Goal: Transaction & Acquisition: Obtain resource

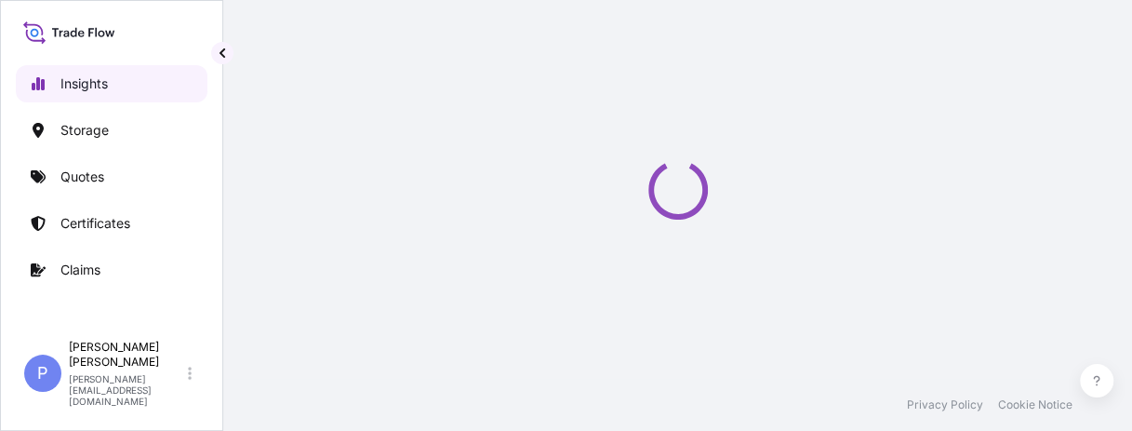
select select "2025"
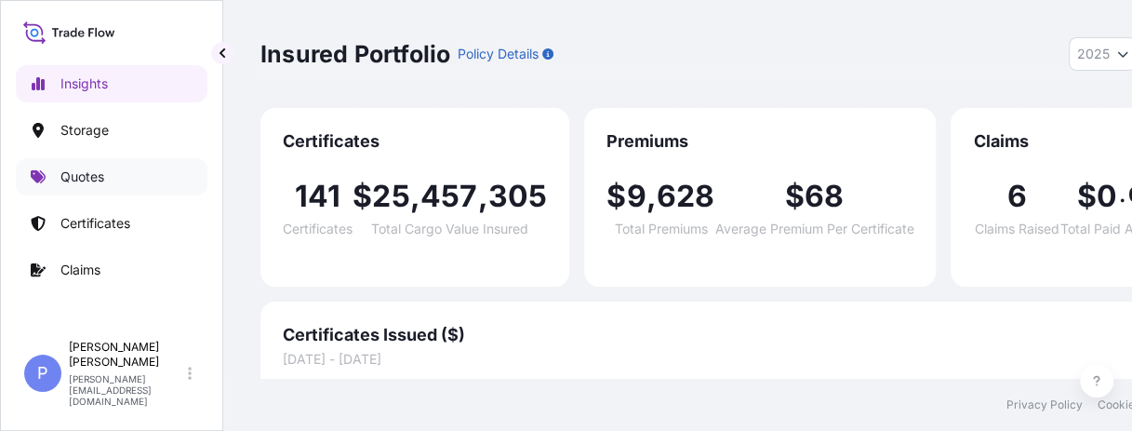
click at [87, 173] on p "Quotes" at bounding box center [82, 176] width 44 height 19
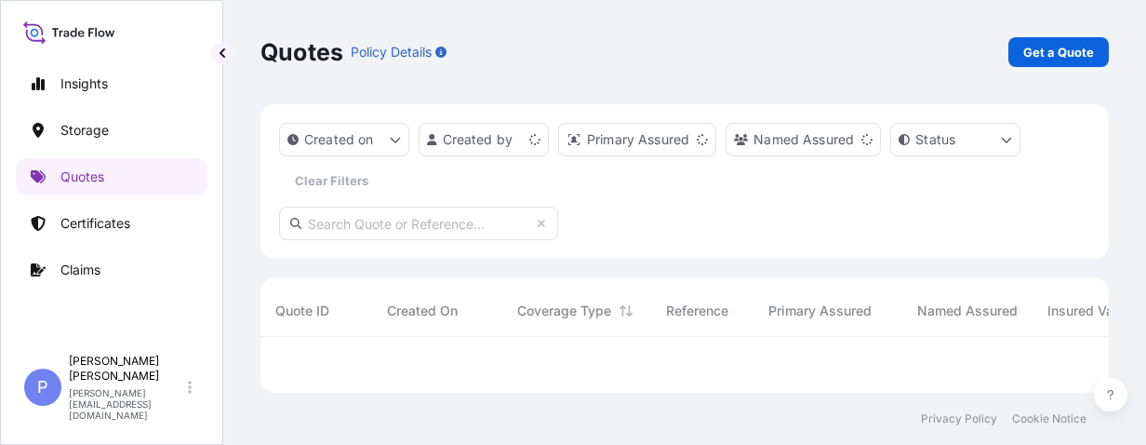
scroll to position [45, 833]
click at [1063, 53] on p "Get a Quote" at bounding box center [1058, 52] width 71 height 19
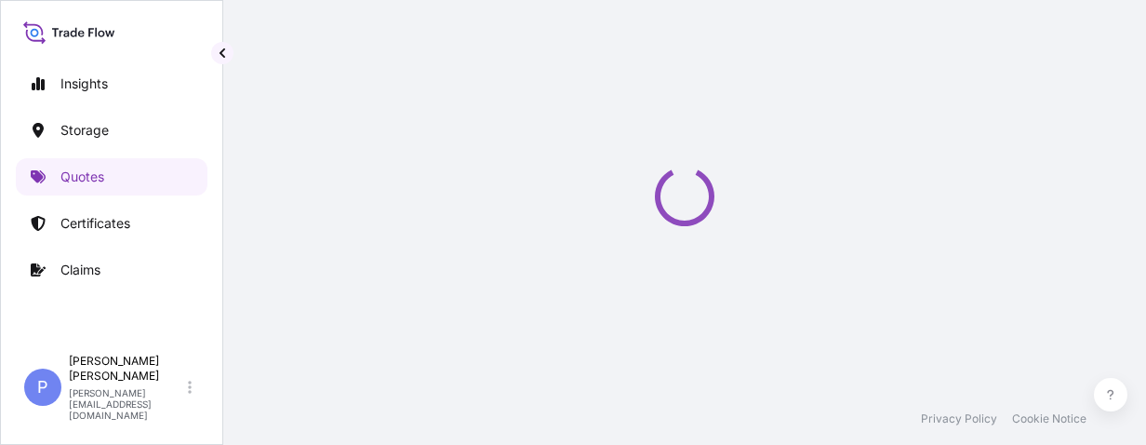
select select "Water"
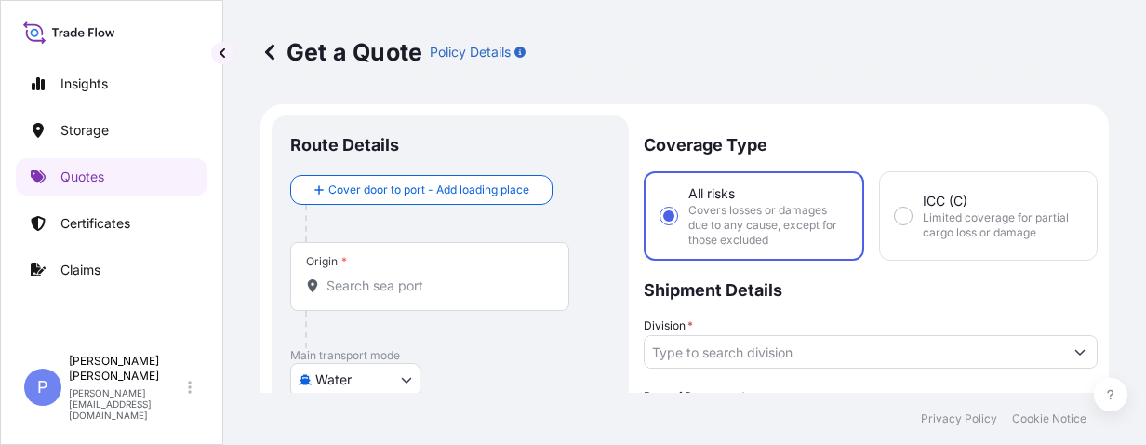
scroll to position [30, 0]
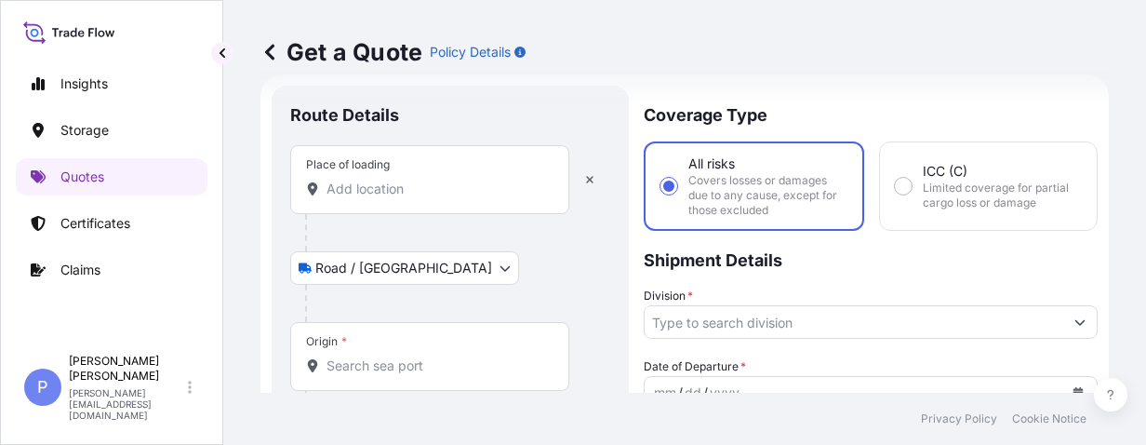
click at [446, 203] on div "Place of loading" at bounding box center [429, 179] width 279 height 69
click at [446, 198] on input "Place of loading" at bounding box center [436, 189] width 220 height 19
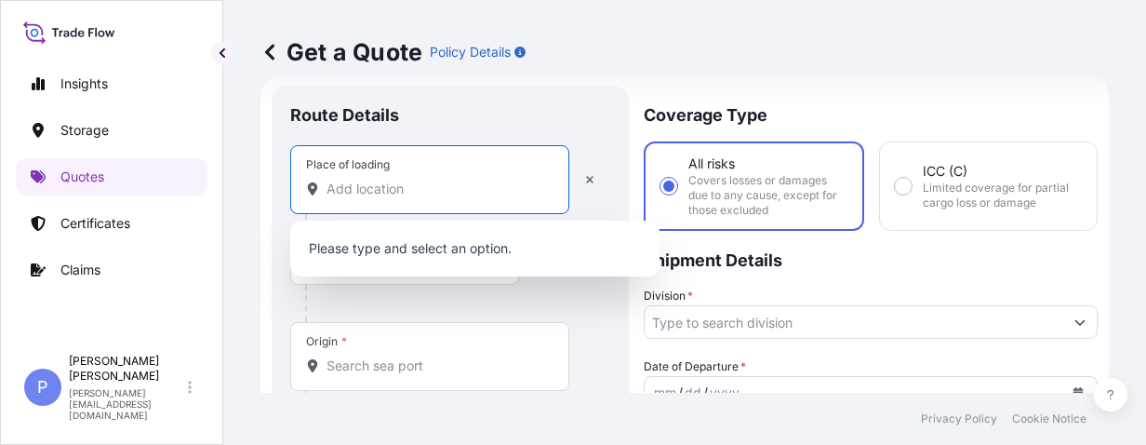
paste input "[GEOGRAPHIC_DATA] [GEOGRAPHIC_DATA]"
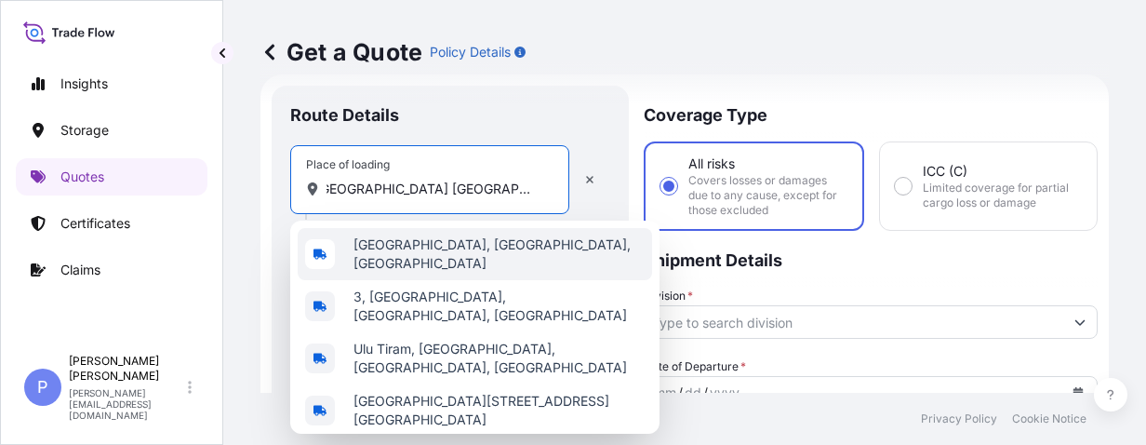
click at [532, 262] on div "[GEOGRAPHIC_DATA], [GEOGRAPHIC_DATA], [GEOGRAPHIC_DATA]" at bounding box center [475, 254] width 354 height 52
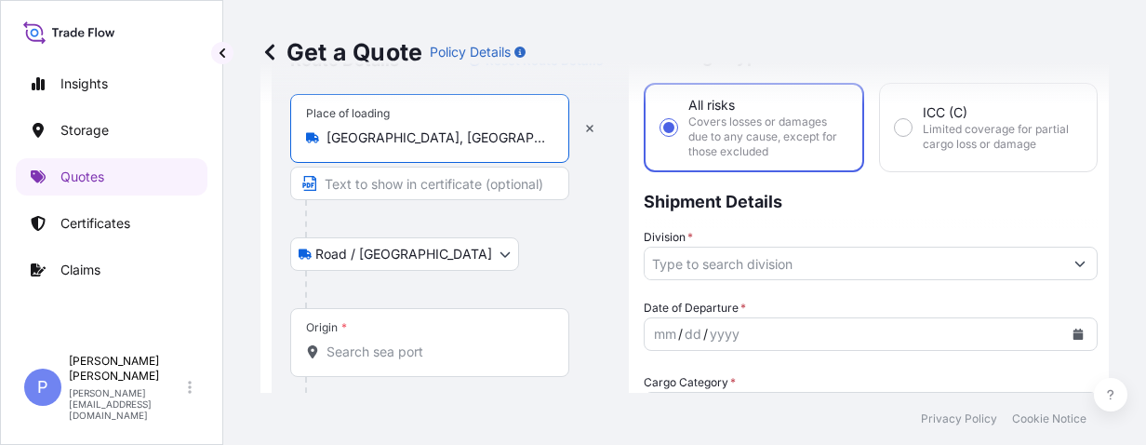
scroll to position [147, 0]
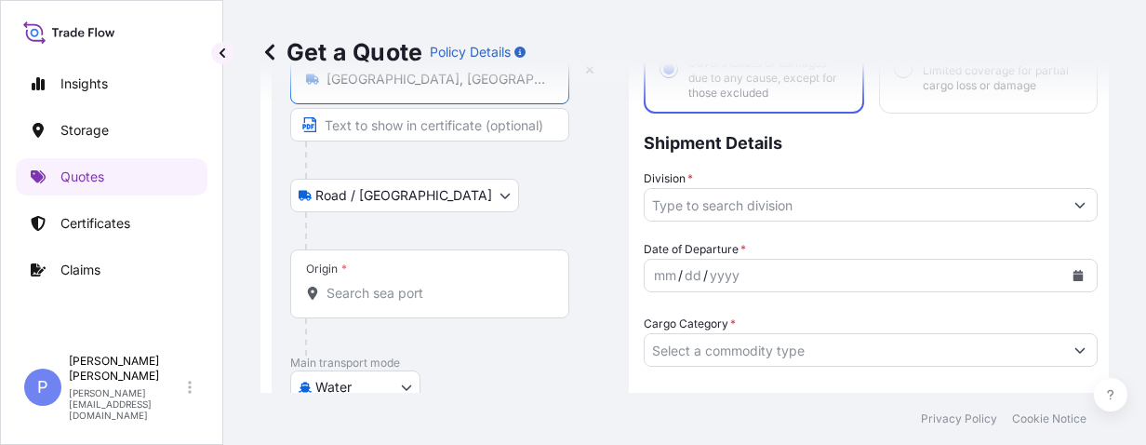
type input "[GEOGRAPHIC_DATA], [GEOGRAPHIC_DATA], [GEOGRAPHIC_DATA]"
click at [381, 291] on input "Origin *" at bounding box center [436, 293] width 220 height 19
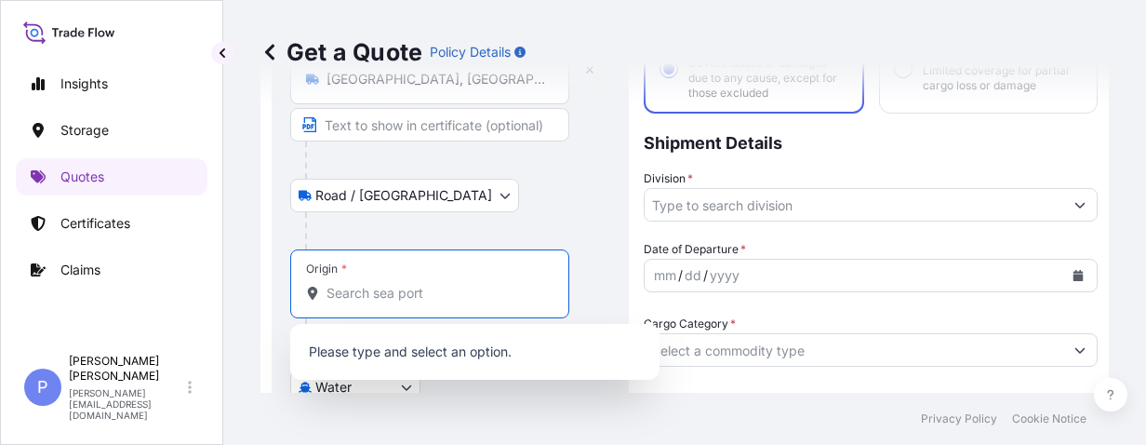
paste input "PASIR GUDANG"
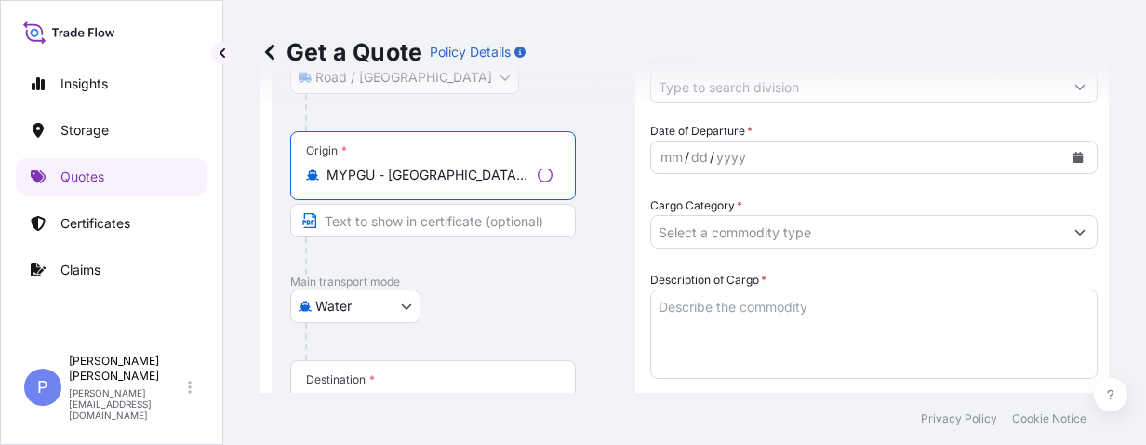
scroll to position [324, 0]
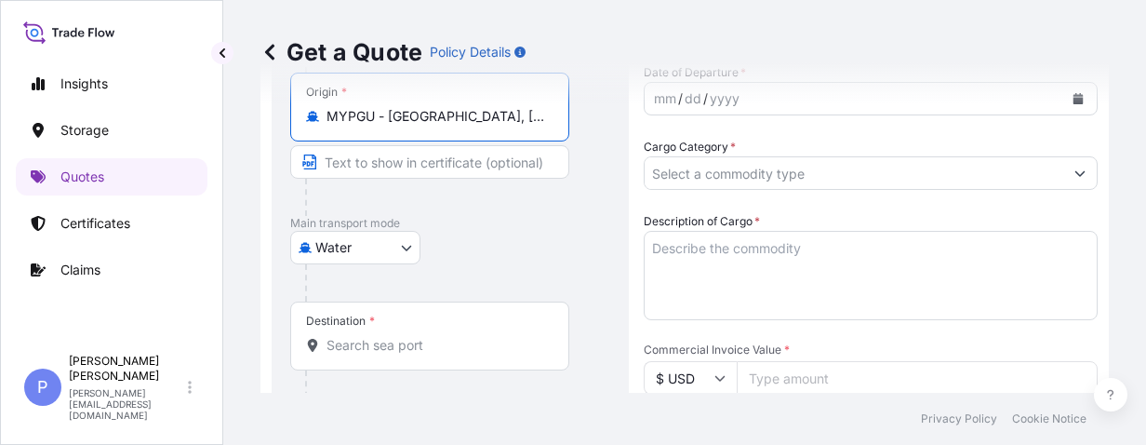
type input "MYPGU - [GEOGRAPHIC_DATA], [GEOGRAPHIC_DATA], [GEOGRAPHIC_DATA]"
click at [393, 343] on input "Destination *" at bounding box center [436, 345] width 220 height 19
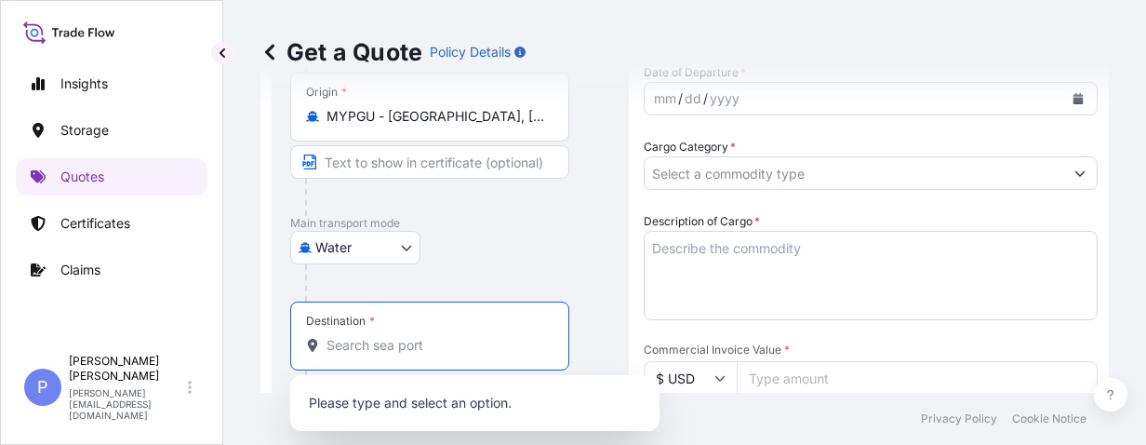
click at [391, 343] on input "Destination *" at bounding box center [436, 345] width 220 height 19
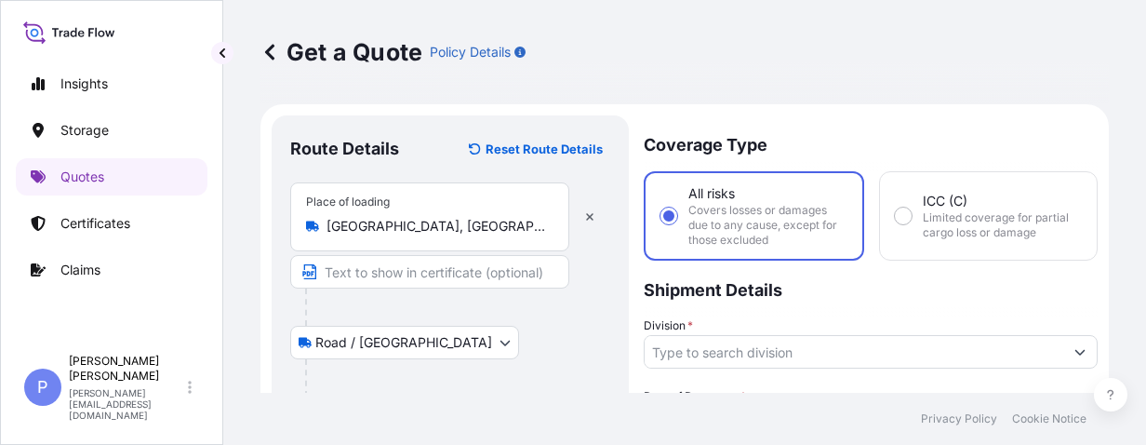
scroll to position [177, 0]
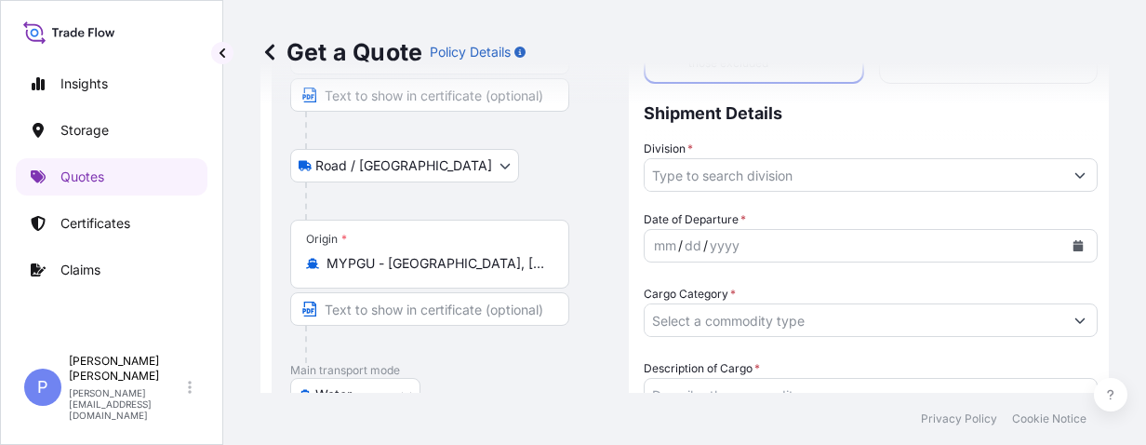
type input "CNSGH - [GEOGRAPHIC_DATA], [GEOGRAPHIC_DATA]"
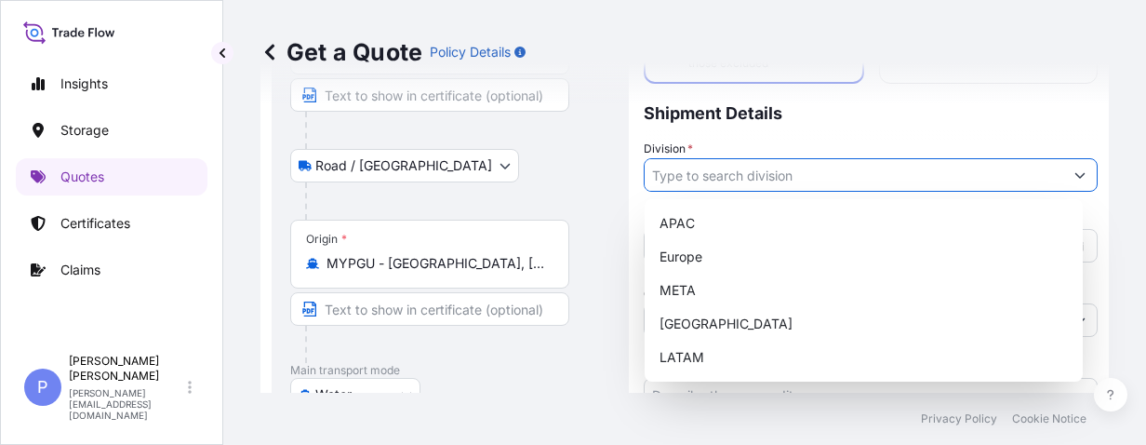
click at [695, 177] on input "Division *" at bounding box center [854, 174] width 419 height 33
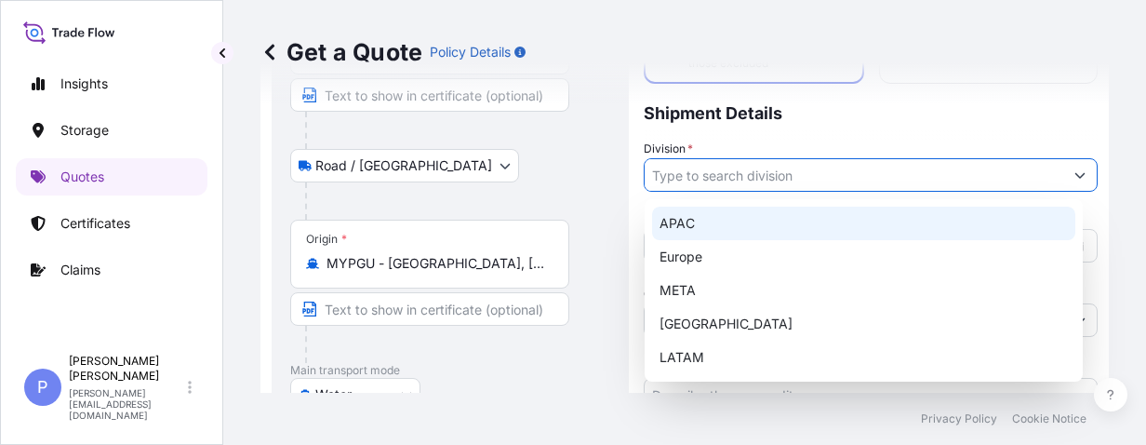
click at [692, 225] on div "APAC" at bounding box center [863, 222] width 423 height 33
type input "APAC"
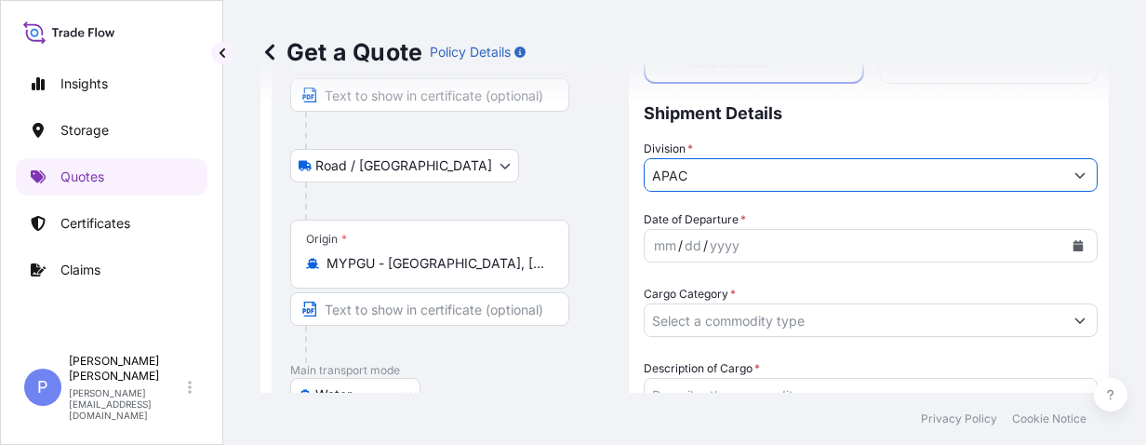
click at [701, 242] on div "dd" at bounding box center [693, 245] width 20 height 22
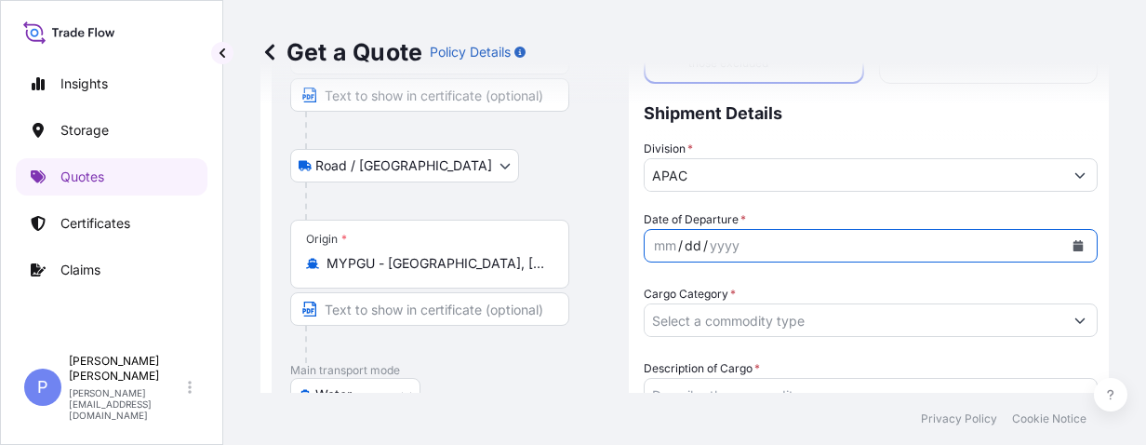
click at [873, 251] on div "mm / dd / yyyy" at bounding box center [854, 245] width 419 height 33
click at [1073, 247] on icon "Calendar" at bounding box center [1078, 245] width 10 height 11
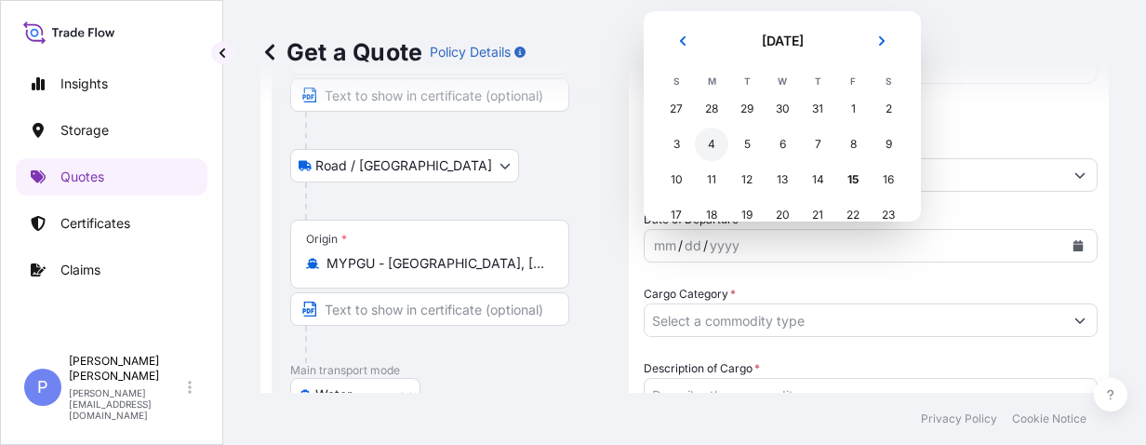
click at [712, 144] on div "4" at bounding box center [711, 143] width 33 height 33
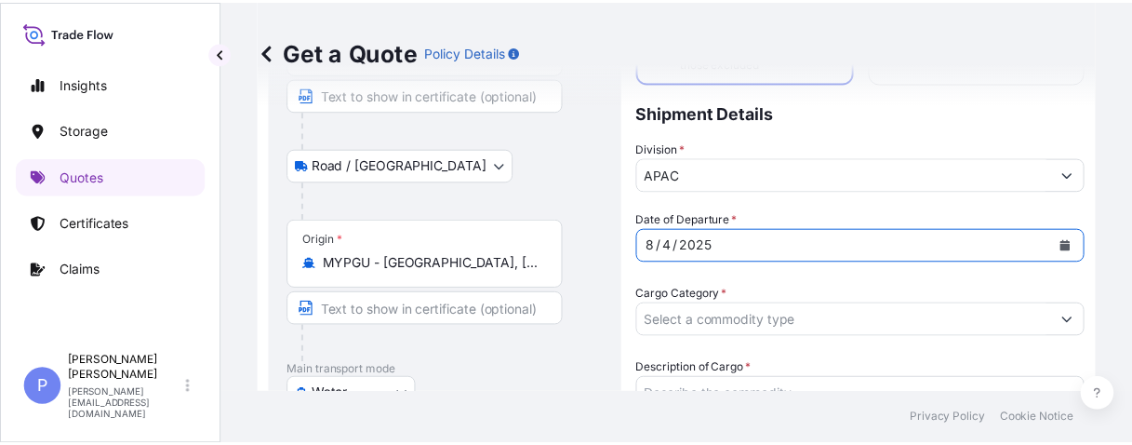
scroll to position [235, 0]
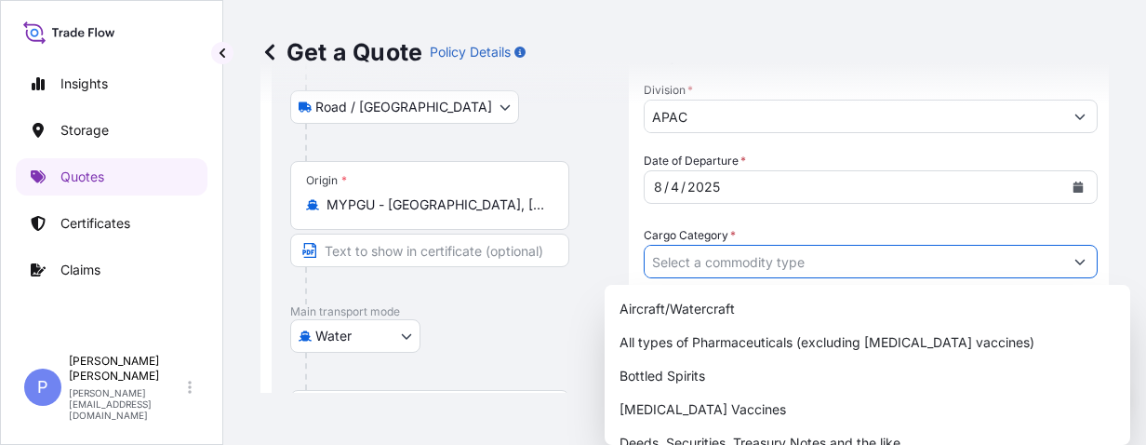
click at [742, 255] on input "Cargo Category *" at bounding box center [854, 261] width 419 height 33
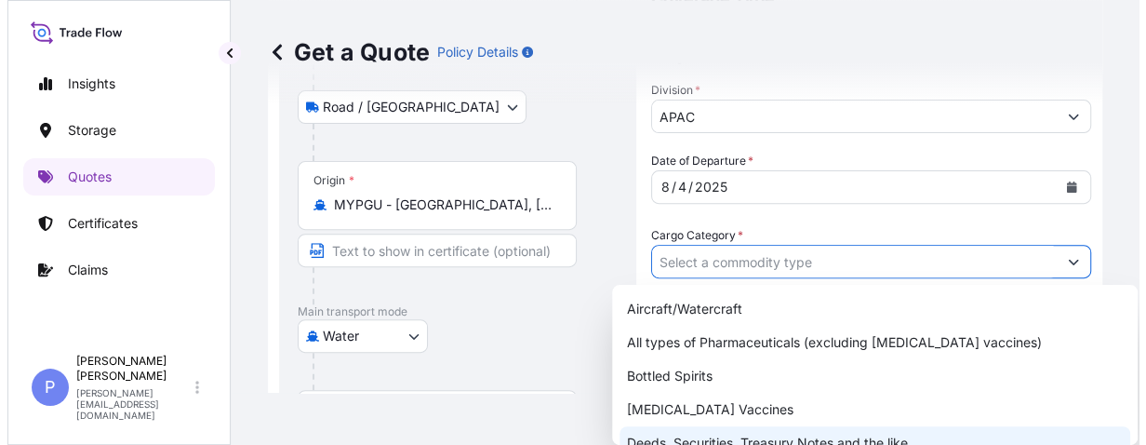
scroll to position [107, 0]
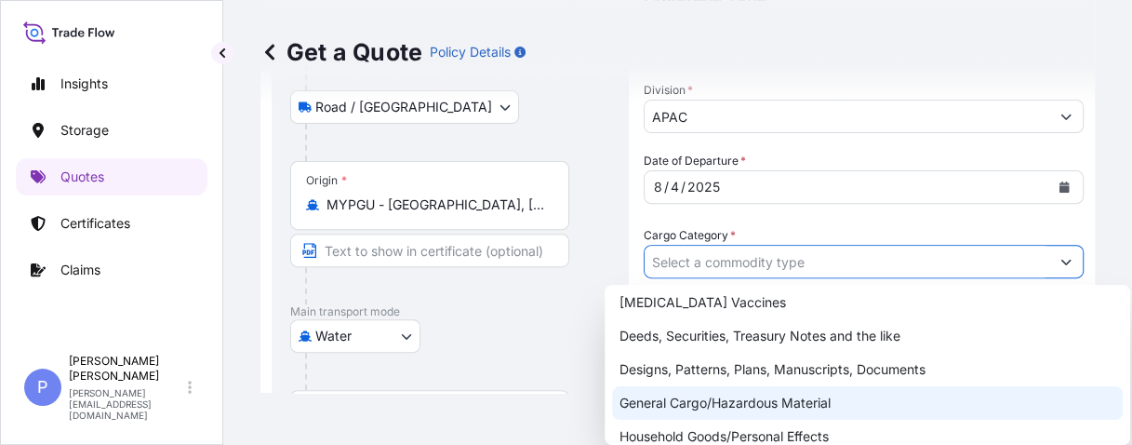
click at [727, 407] on div "General Cargo/Hazardous Material" at bounding box center [867, 402] width 511 height 33
type input "General Cargo/Hazardous Material"
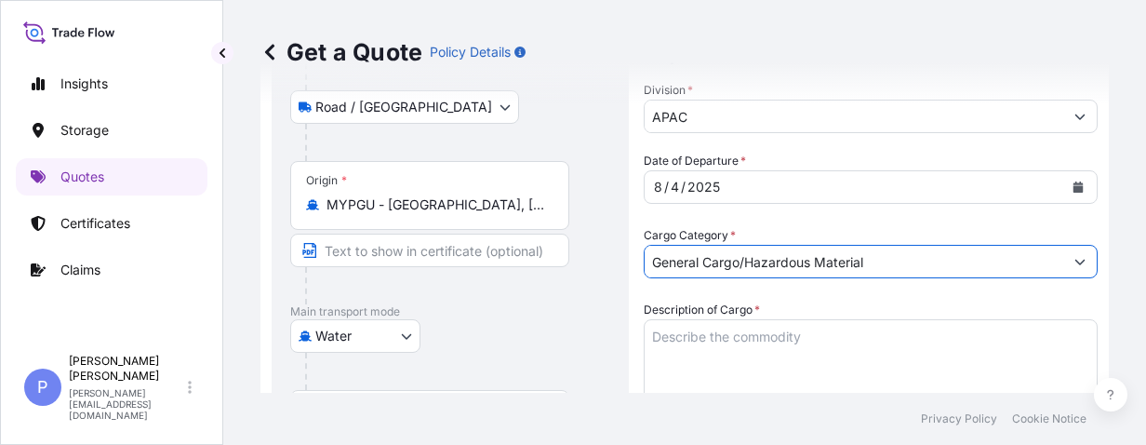
scroll to position [294, 0]
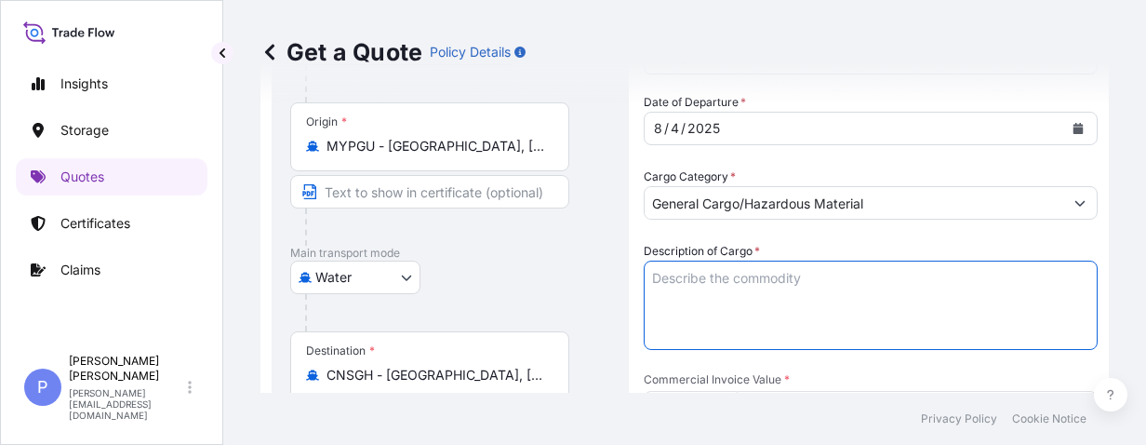
click at [696, 274] on textarea "Description of Cargo *" at bounding box center [871, 304] width 454 height 89
paste textarea "(158,400 PCS) OF ARMATURE"
click at [652, 294] on textarea "(158,400 PCS) OF ARMATURE" at bounding box center [871, 304] width 454 height 89
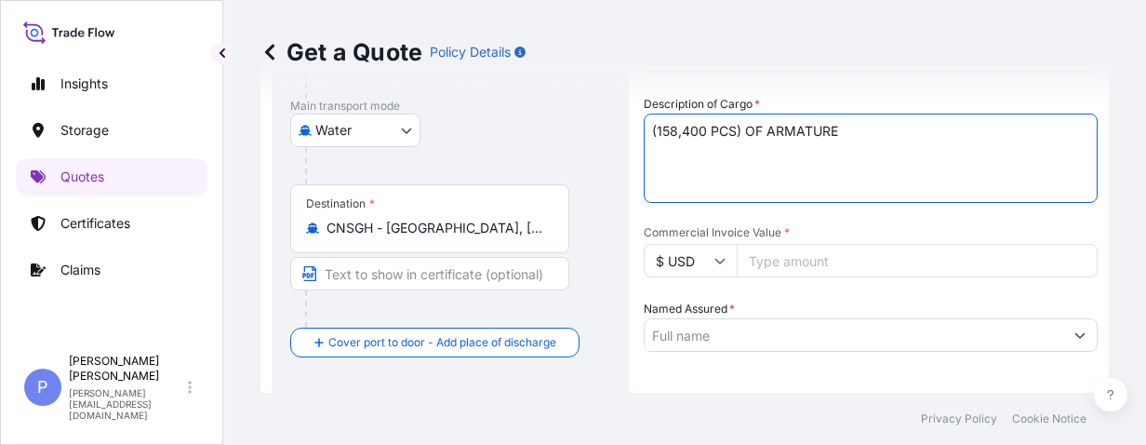
scroll to position [490, 0]
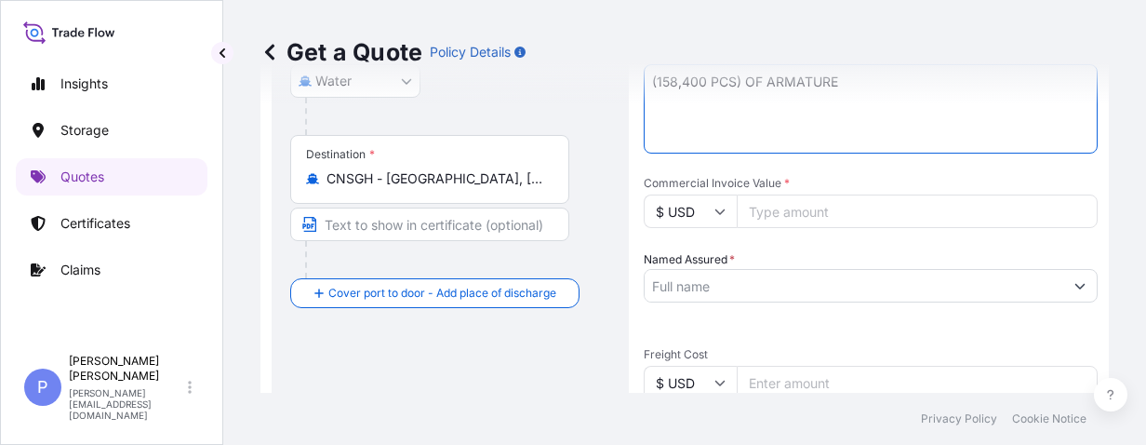
type textarea "(158,400 PCS) OF ARMATURE"
click at [777, 196] on input "Commercial Invoice Value *" at bounding box center [917, 210] width 361 height 33
click at [781, 206] on input "Commercial Invoice Value *" at bounding box center [917, 210] width 361 height 33
click at [780, 206] on input "703" at bounding box center [917, 210] width 361 height 33
drag, startPoint x: 798, startPoint y: 206, endPoint x: 703, endPoint y: 205, distance: 94.9
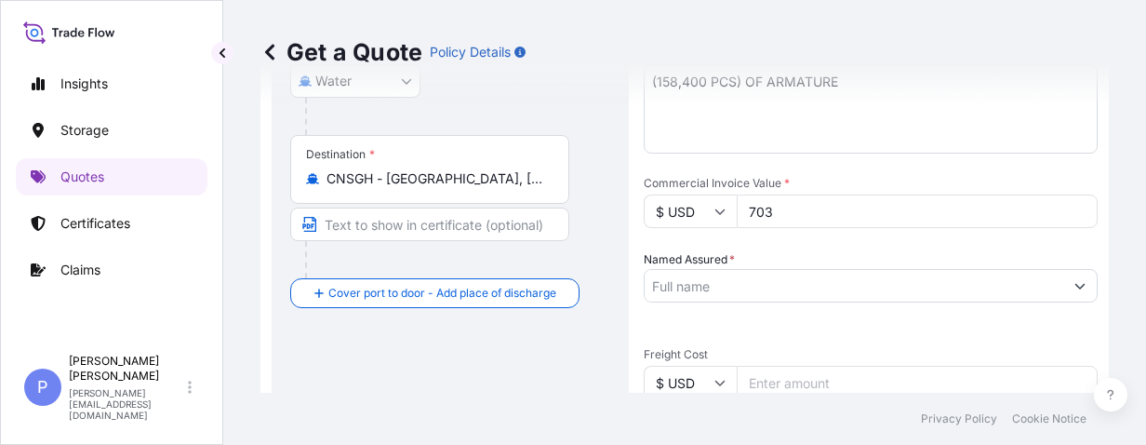
click at [703, 205] on div "$ USD 703" at bounding box center [871, 210] width 454 height 33
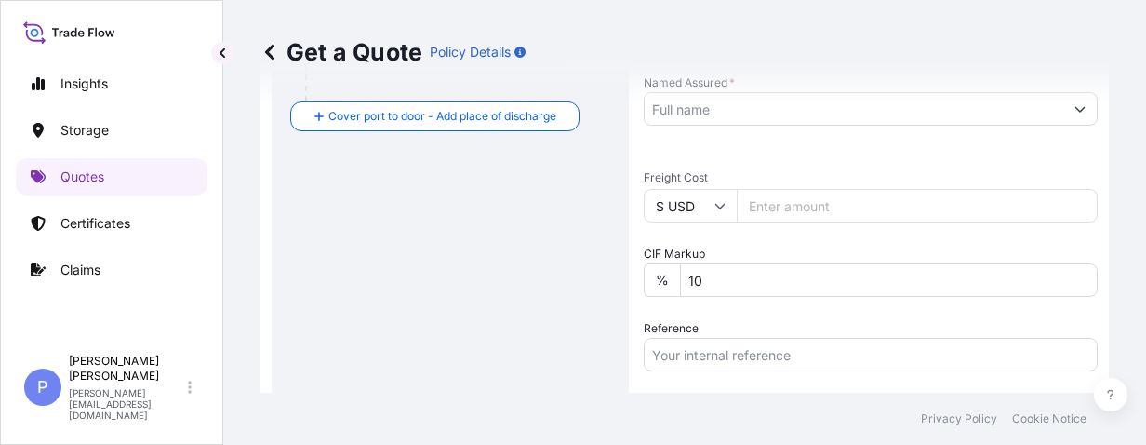
scroll to position [608, 0]
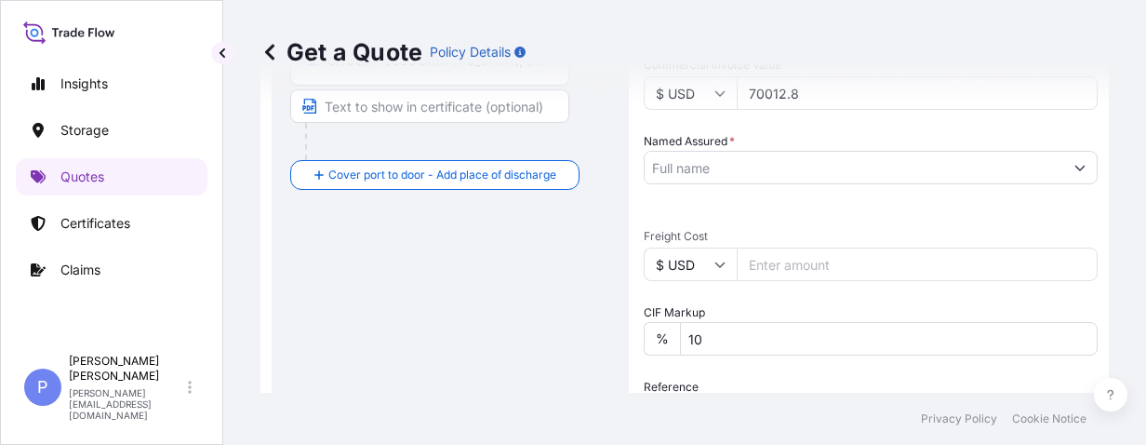
type input "70012.8"
click at [754, 163] on input "Named Assured *" at bounding box center [854, 167] width 419 height 33
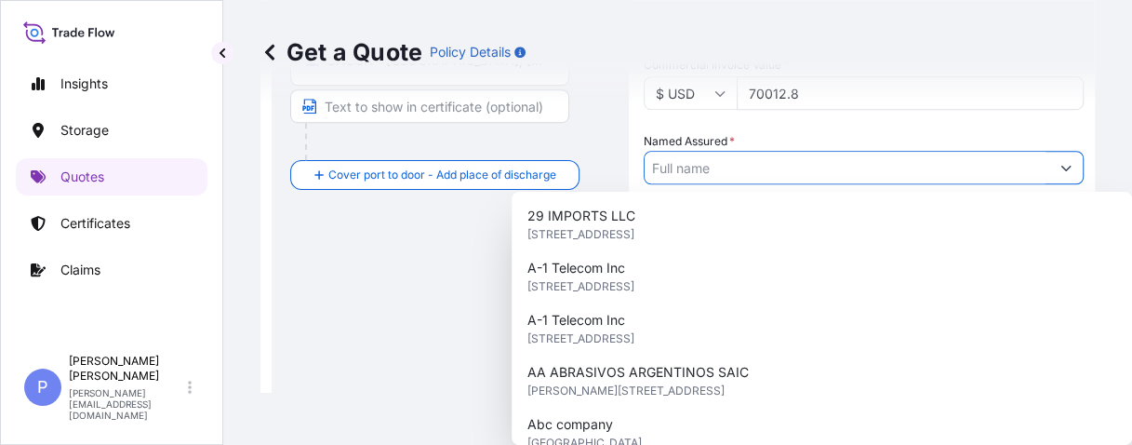
paste input "HUSCO AUTOMOTIVE (SHANGHAI) LTD"
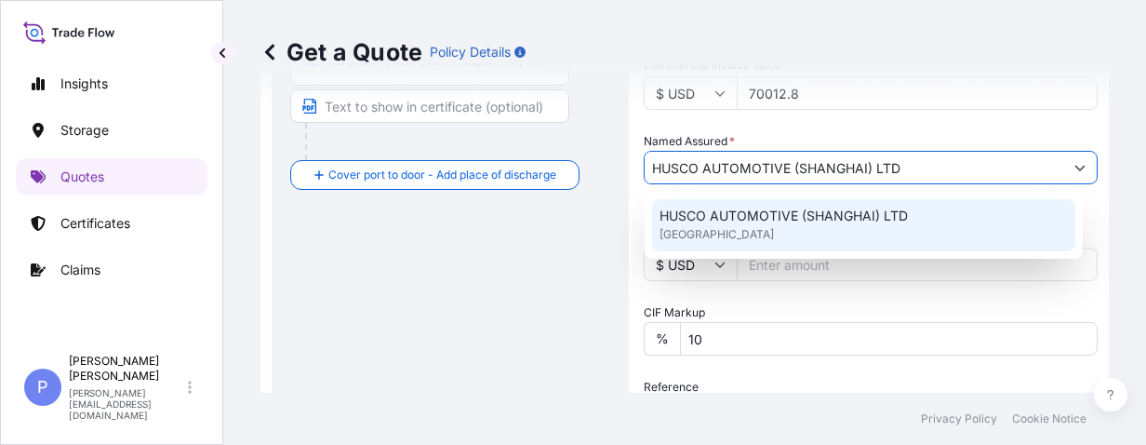
click at [733, 217] on span "HUSCO AUTOMOTIVE (SHANGHAI) LTD" at bounding box center [783, 215] width 248 height 19
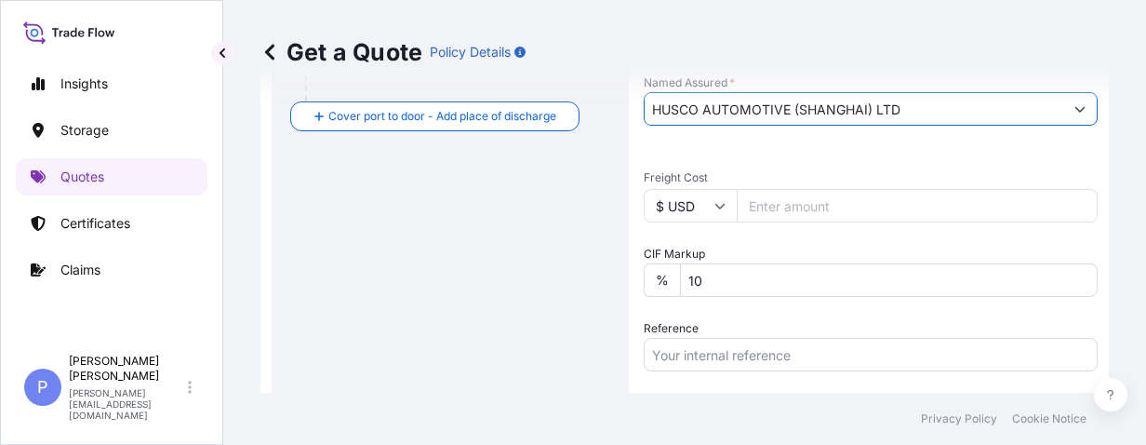
scroll to position [785, 0]
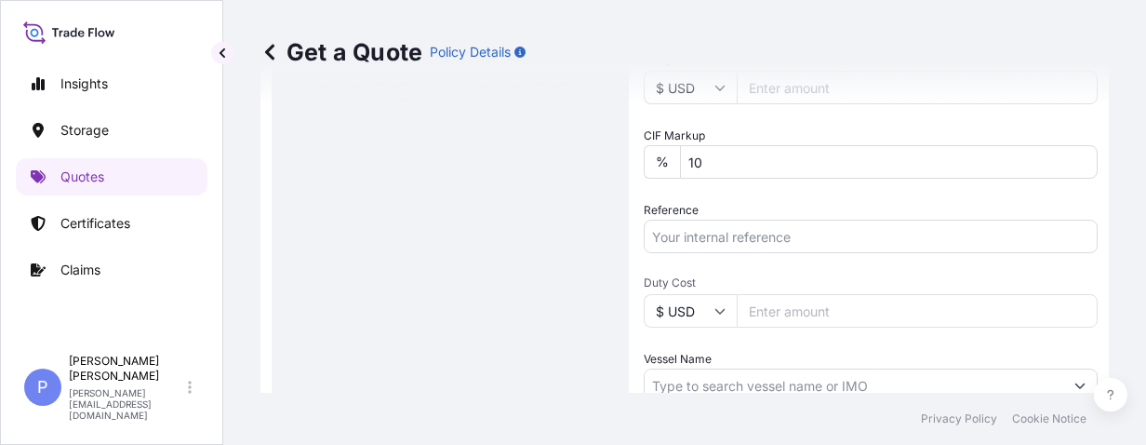
type input "HUSCO AUTOMOTIVE (SHANGHAI) LTD"
click at [768, 233] on input "Reference" at bounding box center [871, 236] width 454 height 33
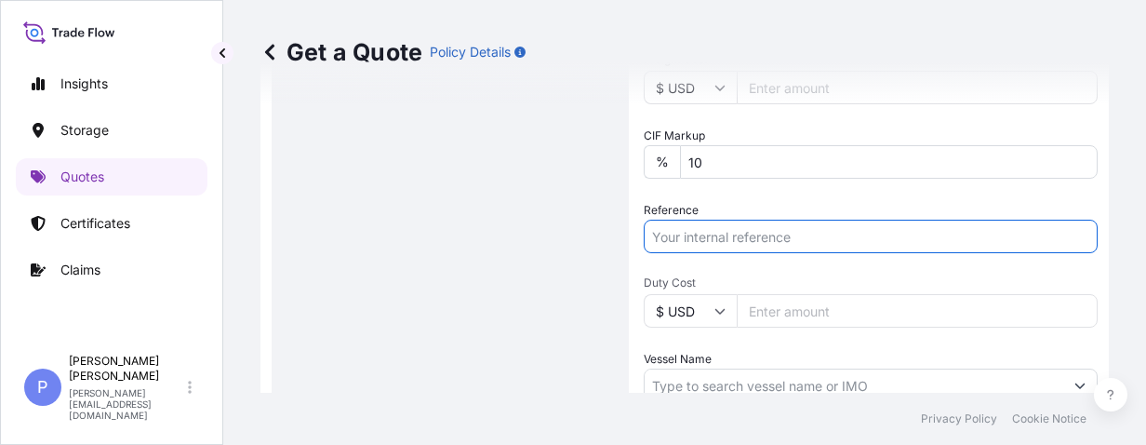
paste input "FY26/CINV00570"
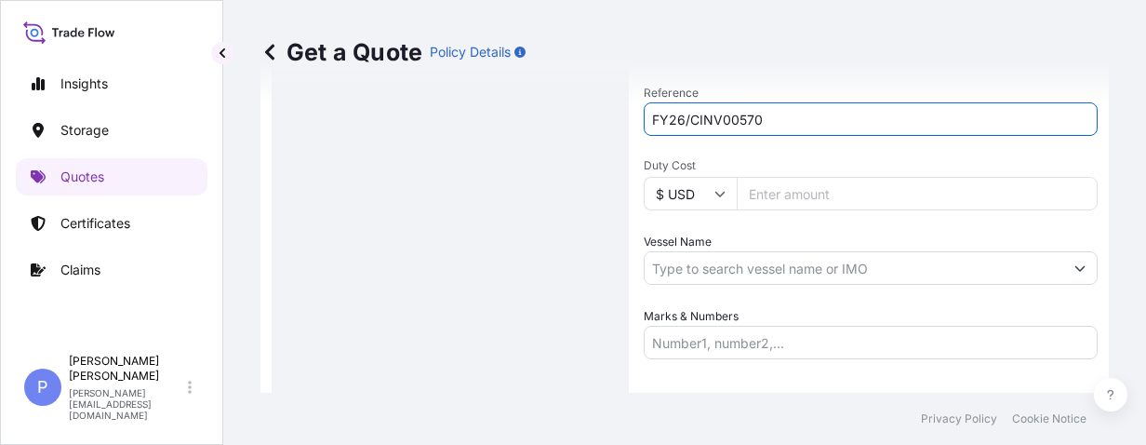
scroll to position [1018, 0]
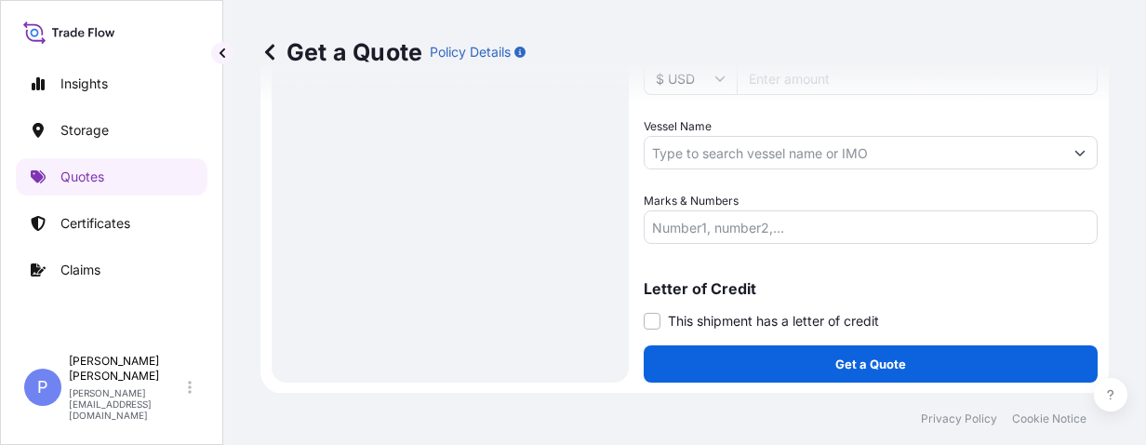
type input "FY26/CINV00570"
click at [699, 157] on input "Vessel Name" at bounding box center [854, 152] width 419 height 33
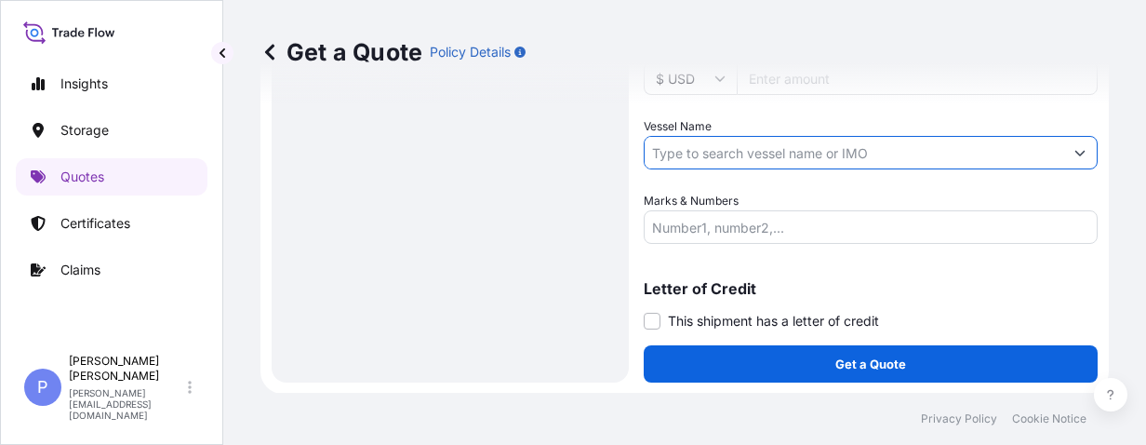
click at [699, 157] on input "Vessel Name" at bounding box center [854, 152] width 419 height 33
paste input "WAN HAI 522"
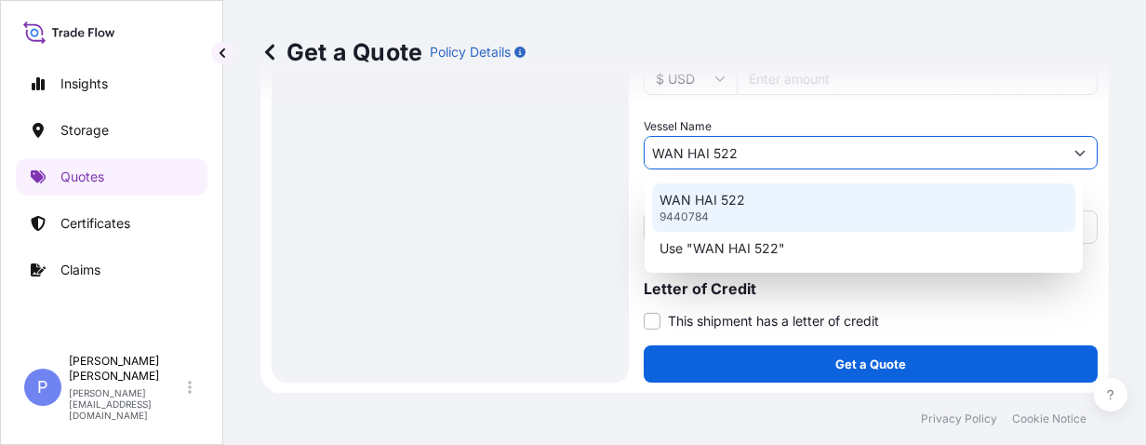
click at [704, 189] on div "WAN HAI [PHONE_NUMBER]" at bounding box center [863, 207] width 423 height 48
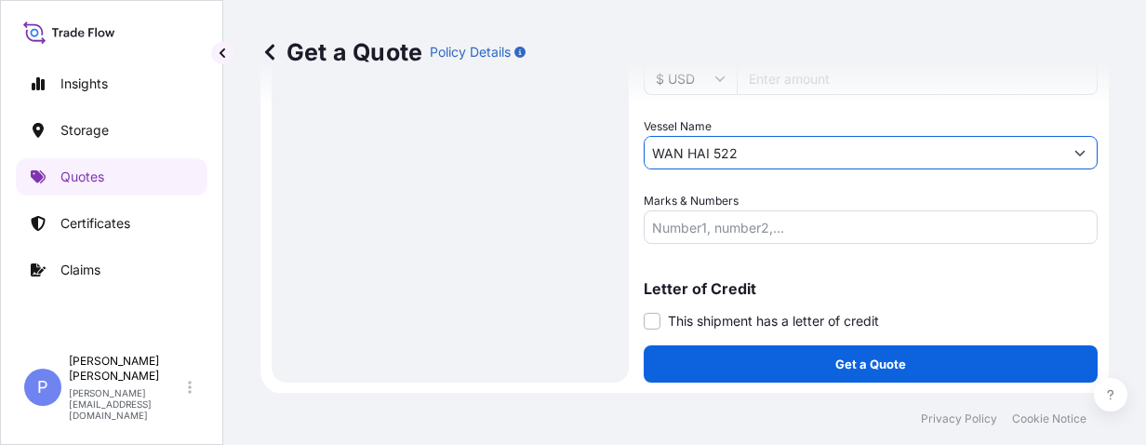
type input "WAN HAI 522"
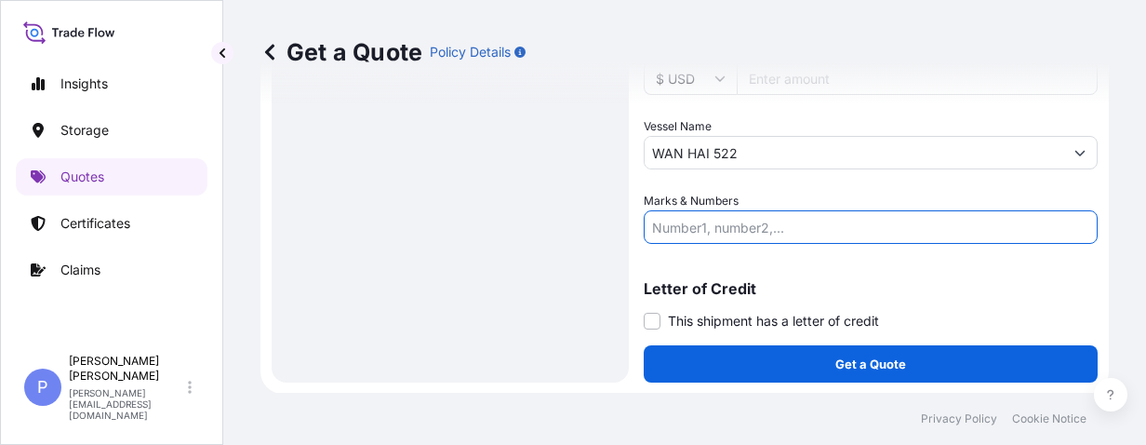
click at [701, 231] on input "Marks & Numbers" at bounding box center [871, 226] width 454 height 33
click at [715, 219] on input "Marks & Numbers" at bounding box center [871, 226] width 454 height 33
click at [699, 220] on input "Marks & Numbers" at bounding box center [871, 226] width 454 height 33
paste input "HUSCO AUTOMOTIVE (SHANGHAI) LTD NO. 235"
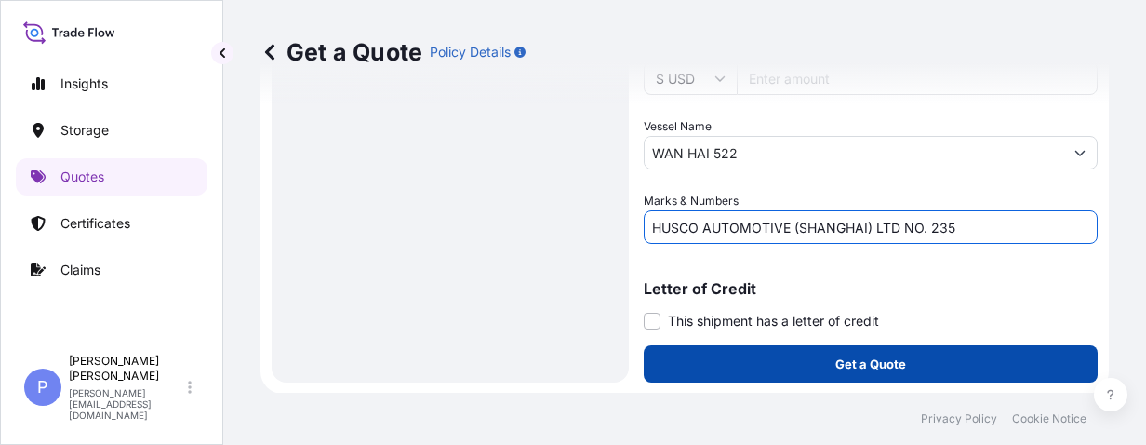
type input "HUSCO AUTOMOTIVE (SHANGHAI) LTD NO. 235"
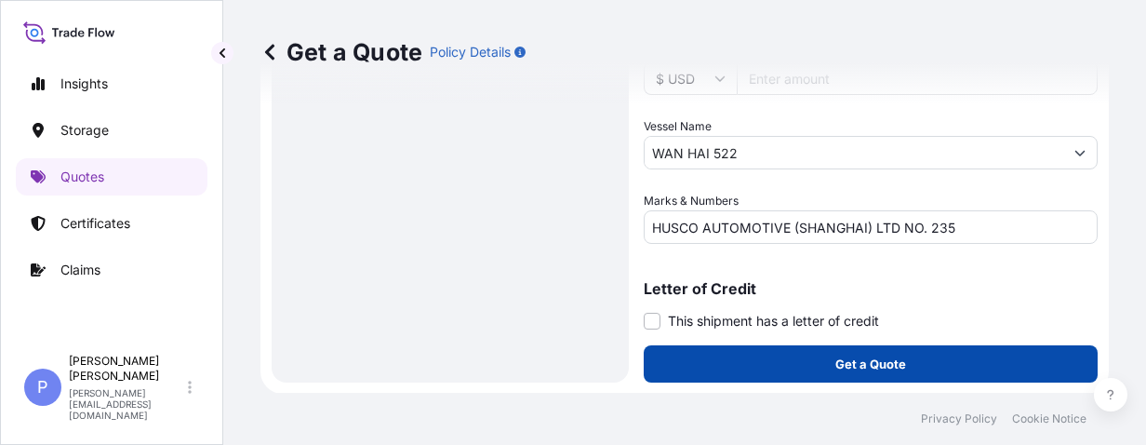
click at [849, 370] on p "Get a Quote" at bounding box center [870, 363] width 71 height 19
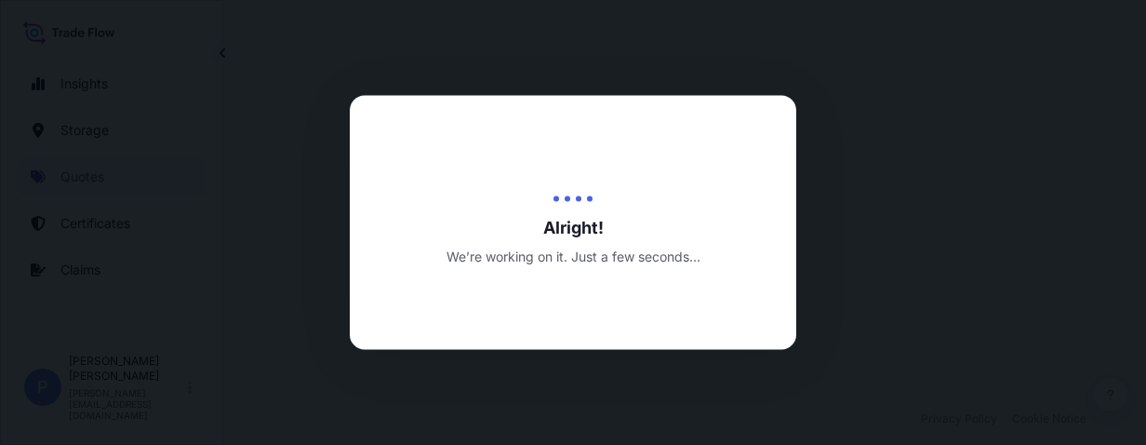
select select "Road / [GEOGRAPHIC_DATA]"
select select "Water"
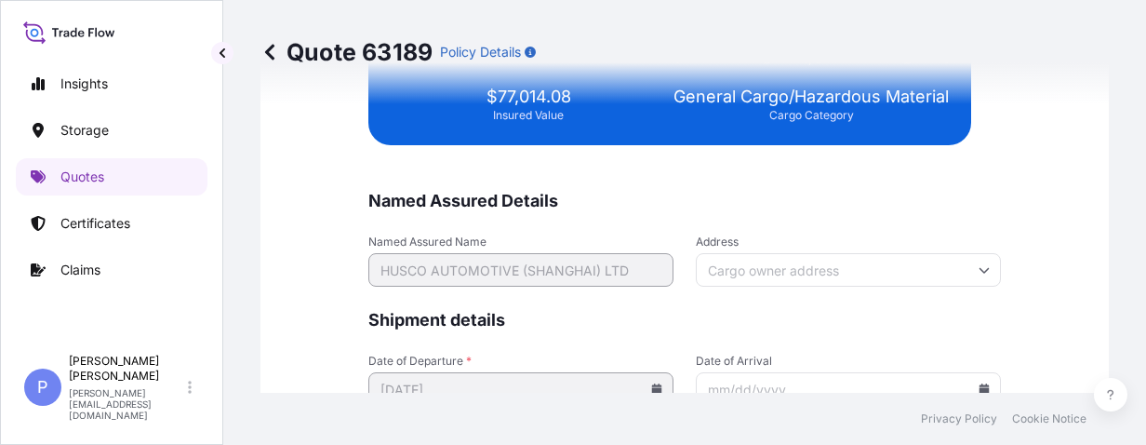
scroll to position [4817, 0]
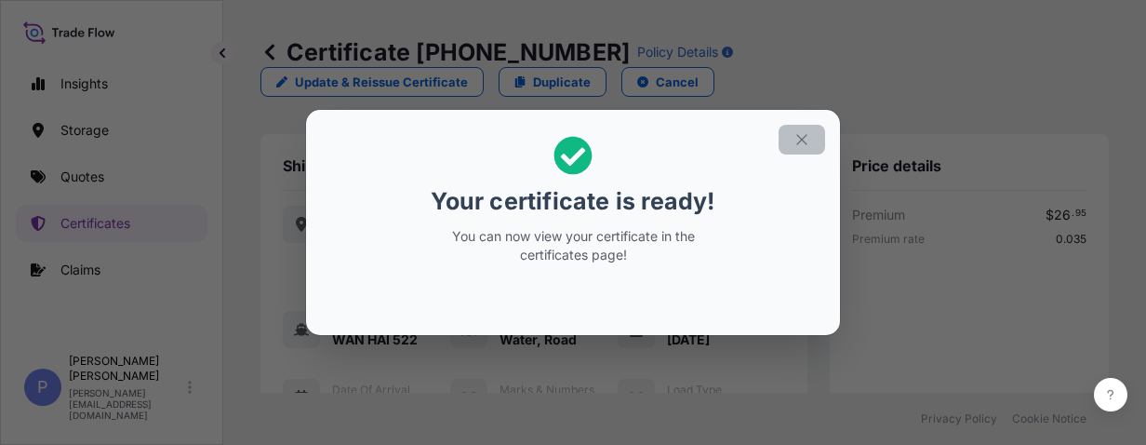
click at [801, 138] on icon "button" at bounding box center [801, 139] width 10 height 10
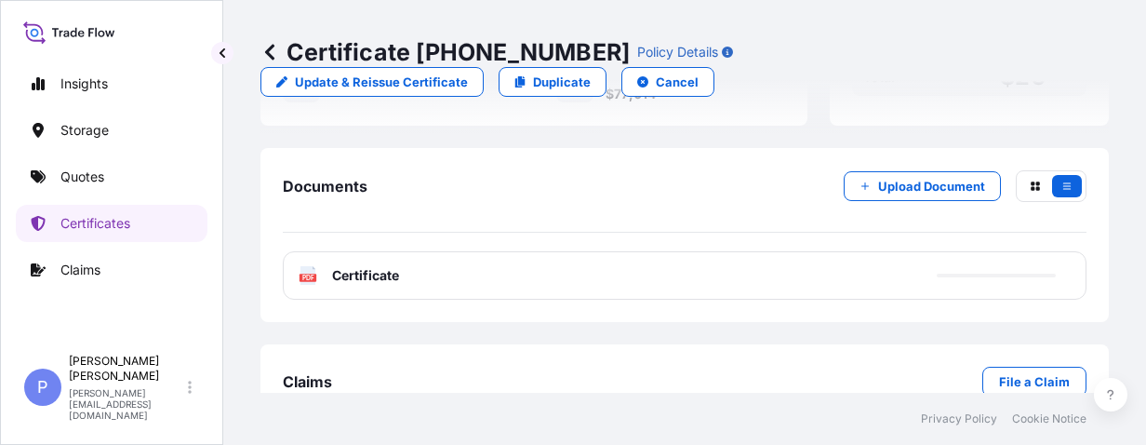
scroll to position [787, 0]
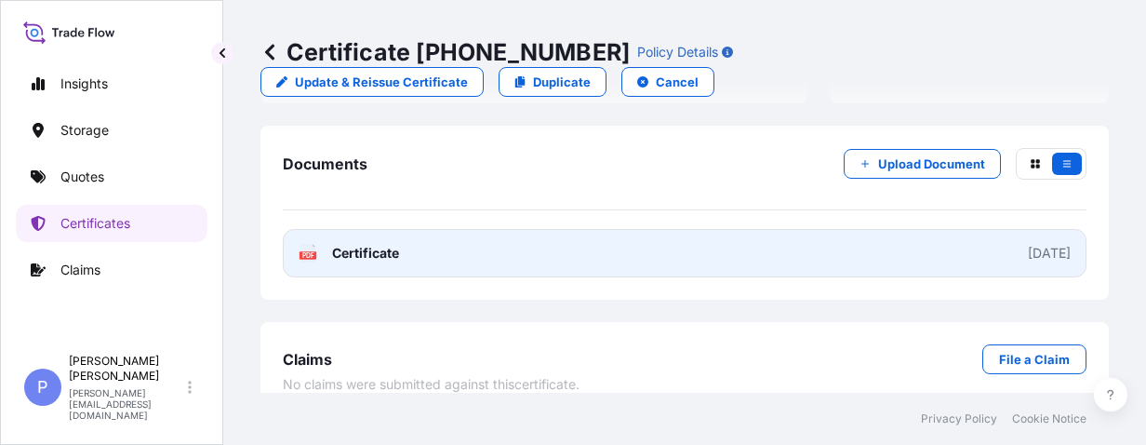
click at [707, 240] on link "PDF Certificate [DATE]" at bounding box center [685, 253] width 804 height 48
